Goal: Information Seeking & Learning: Learn about a topic

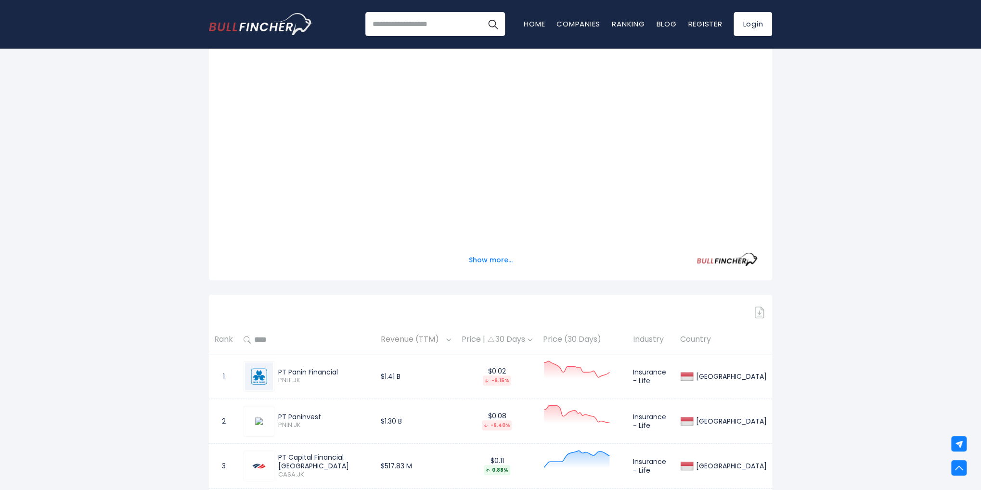
scroll to position [183, 0]
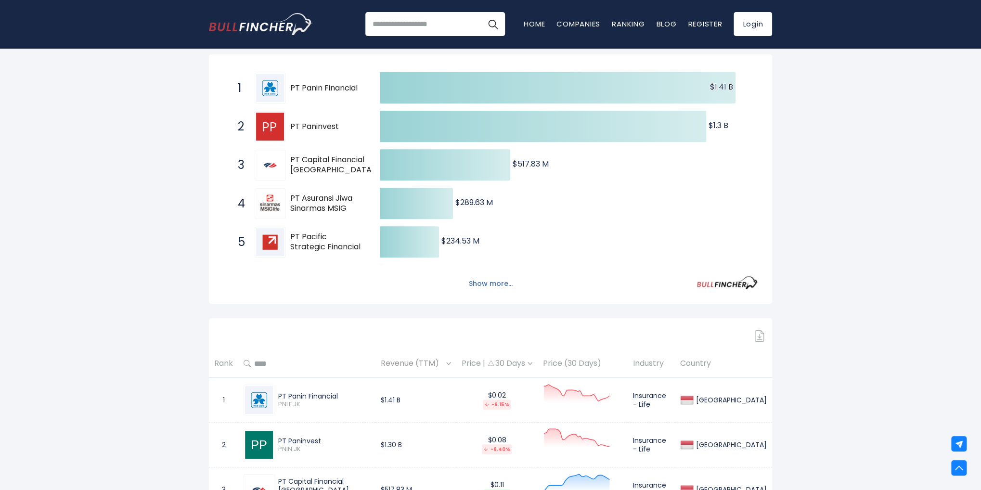
click at [492, 281] on button "Show more..." at bounding box center [490, 284] width 55 height 16
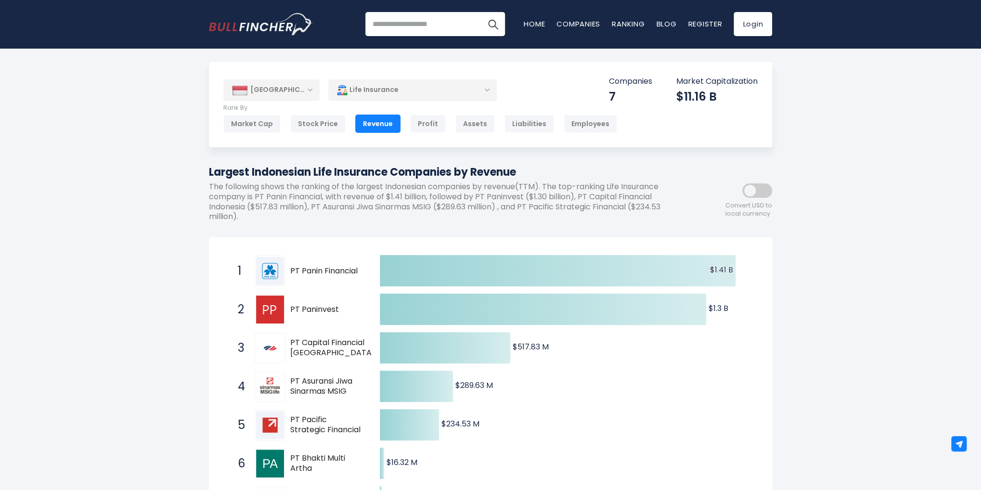
scroll to position [0, 0]
click at [456, 85] on div "Life Insurance" at bounding box center [412, 90] width 168 height 22
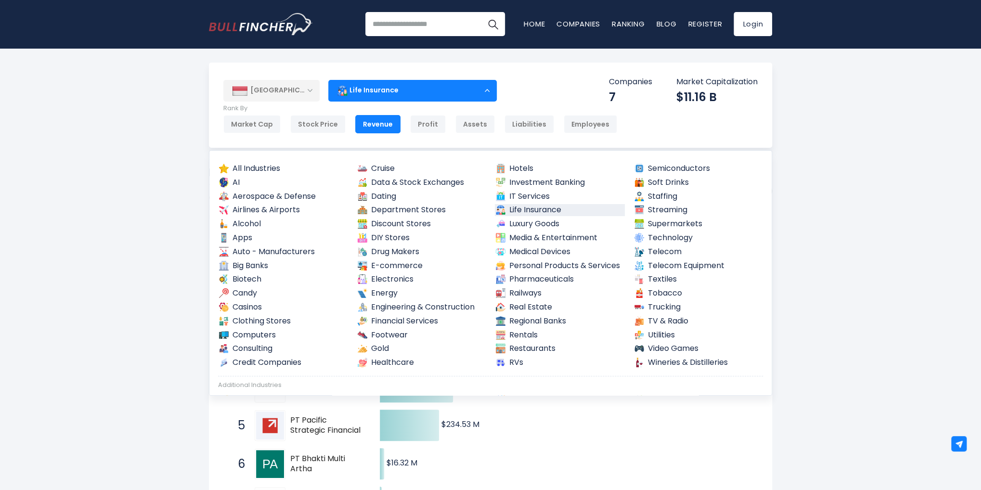
click at [456, 85] on div "Life Insurance" at bounding box center [412, 90] width 168 height 22
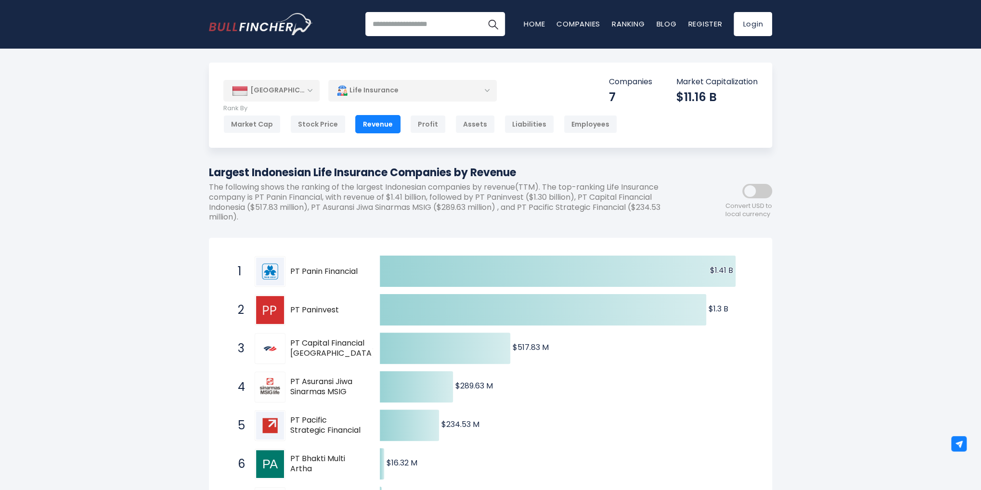
click at [270, 122] on div "Market Cap" at bounding box center [251, 124] width 57 height 18
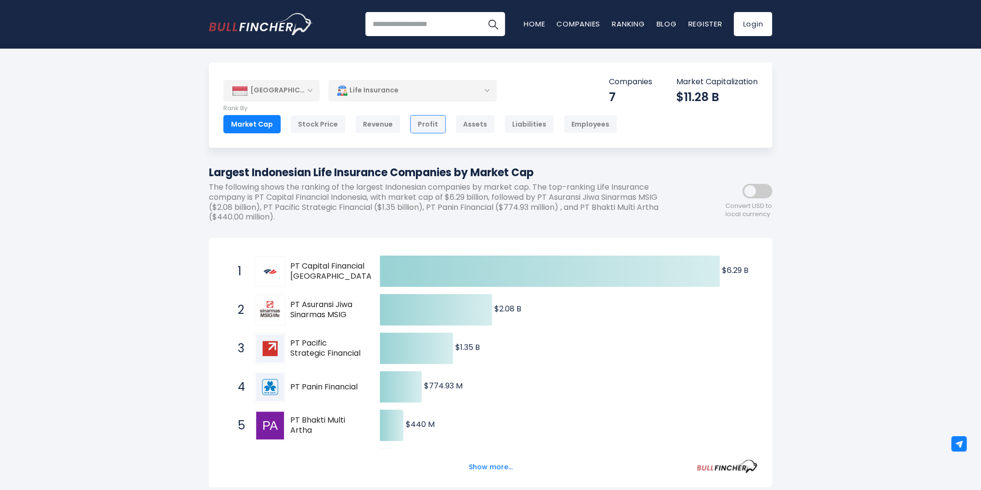
click at [421, 128] on div "Profit" at bounding box center [428, 124] width 36 height 18
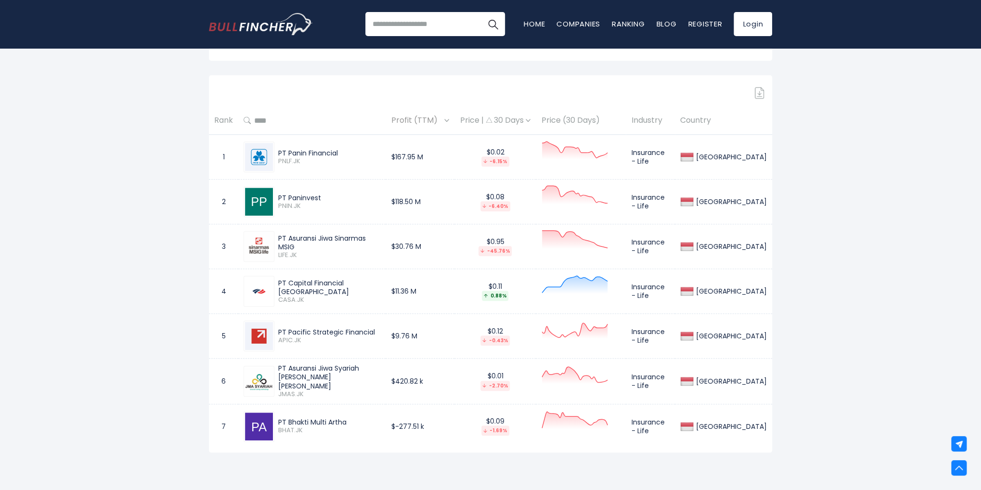
scroll to position [433, 0]
